Goal: Task Accomplishment & Management: Check status

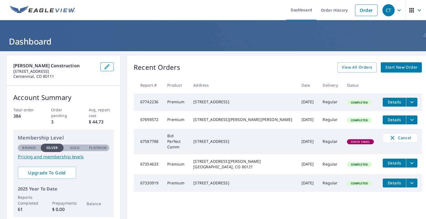
click at [408, 121] on icon "filesDropdownBtn-67698572" at bounding box center [411, 120] width 7 height 7
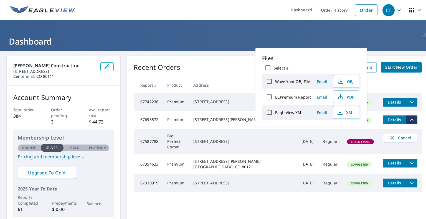
click at [350, 93] on button "PDF" at bounding box center [346, 97] width 26 height 13
click at [408, 123] on icon "filesDropdownBtn-67698572" at bounding box center [411, 120] width 7 height 7
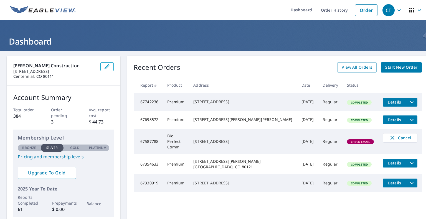
click at [408, 123] on icon "filesDropdownBtn-67698572" at bounding box center [411, 120] width 7 height 7
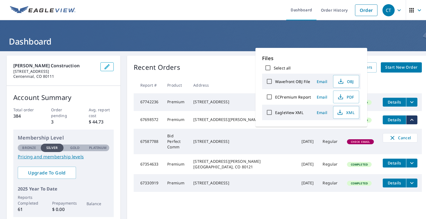
click at [353, 129] on td "Completed" at bounding box center [360, 120] width 36 height 18
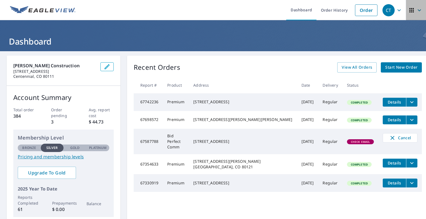
click at [417, 11] on icon "button" at bounding box center [418, 10] width 3 height 2
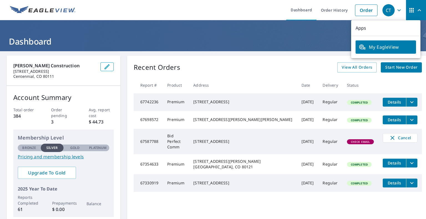
click at [398, 11] on icon "button" at bounding box center [399, 10] width 7 height 7
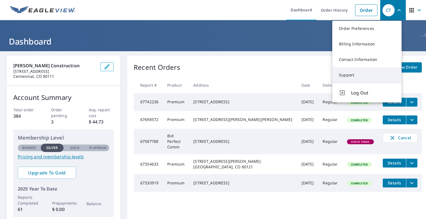
click at [361, 80] on link "Support" at bounding box center [366, 75] width 69 height 16
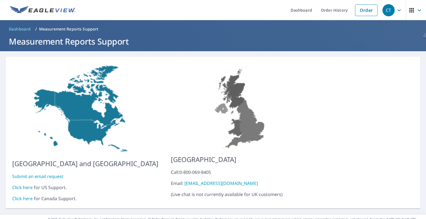
scroll to position [5, 0]
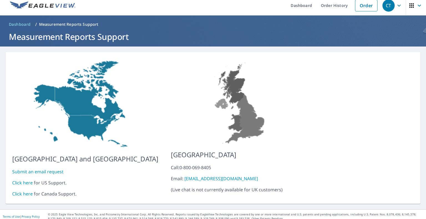
click at [29, 180] on link "Click here" at bounding box center [22, 183] width 21 height 6
click at [355, 4] on link "Order" at bounding box center [366, 6] width 22 height 12
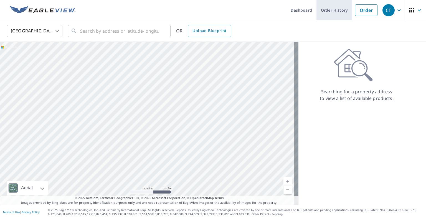
click at [327, 12] on link "Order History" at bounding box center [334, 10] width 36 height 20
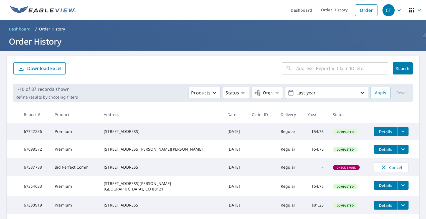
click at [377, 151] on span "Details" at bounding box center [385, 149] width 17 height 5
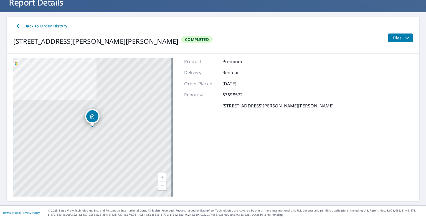
scroll to position [39, 0]
click at [394, 39] on span "Files" at bounding box center [401, 38] width 18 height 7
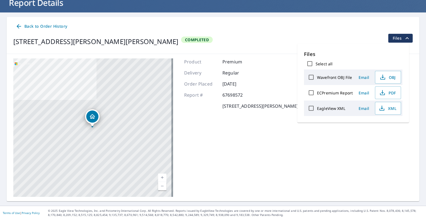
click at [218, 125] on div "Product Premium Delivery Regular Order Placed Oct 02, 2025 Report # 67698572 12…" at bounding box center [258, 127] width 149 height 139
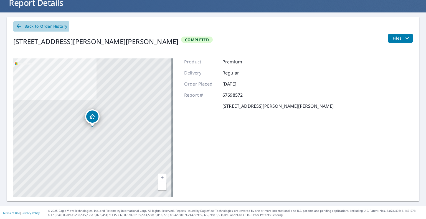
click at [43, 28] on span "Back to Order History" at bounding box center [42, 26] width 52 height 7
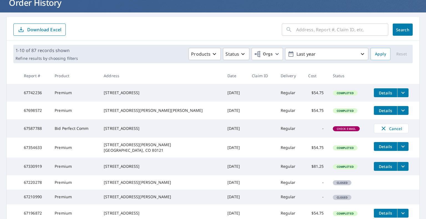
click at [3, 92] on main "​ Search Download Excel 1-10 of 87 records shown Refine results by choosing fil…" at bounding box center [213, 148] width 426 height 272
